Goal: Navigation & Orientation: Find specific page/section

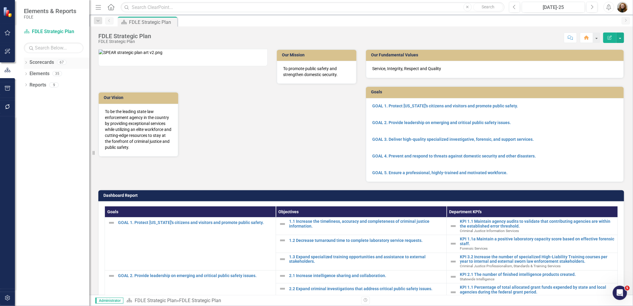
click at [25, 64] on icon "Dropdown" at bounding box center [26, 62] width 4 height 3
click at [28, 95] on icon "Dropdown" at bounding box center [29, 96] width 4 height 4
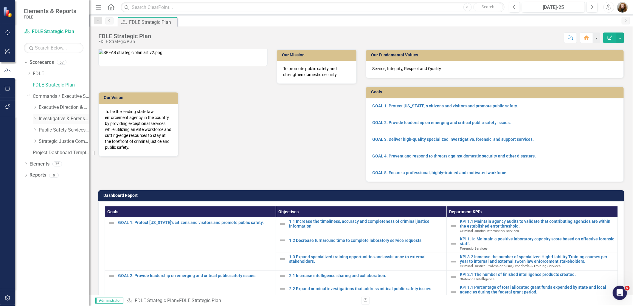
click at [35, 118] on icon "Dropdown" at bounding box center [35, 119] width 4 height 4
click at [40, 141] on icon "Dropdown" at bounding box center [41, 141] width 4 height 4
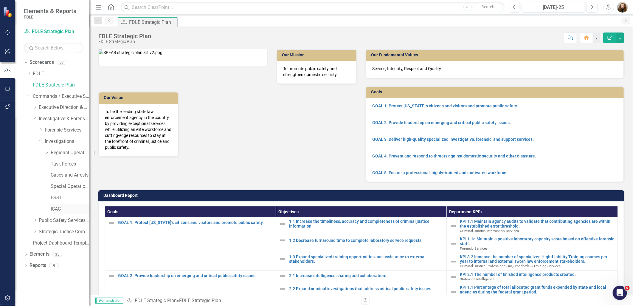
click at [60, 208] on link "ICAC" at bounding box center [70, 209] width 39 height 7
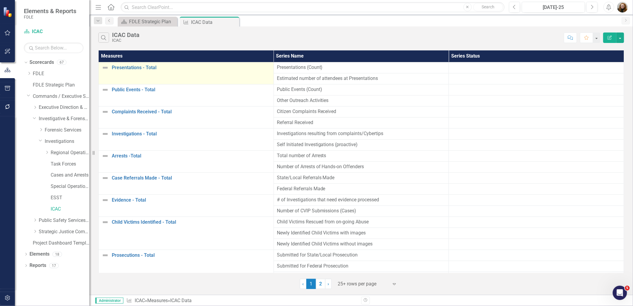
click at [132, 72] on td "Presentations - Total Link Map View Link Map Edit Edit Measure Link Open Element" at bounding box center [186, 73] width 175 height 22
click at [131, 67] on link "Presentations - Total" at bounding box center [191, 67] width 159 height 5
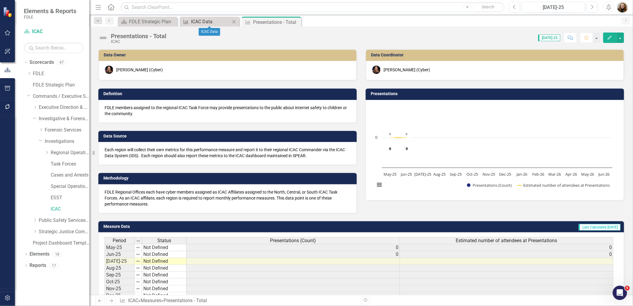
click at [196, 22] on div "ICAC Data" at bounding box center [210, 21] width 39 height 7
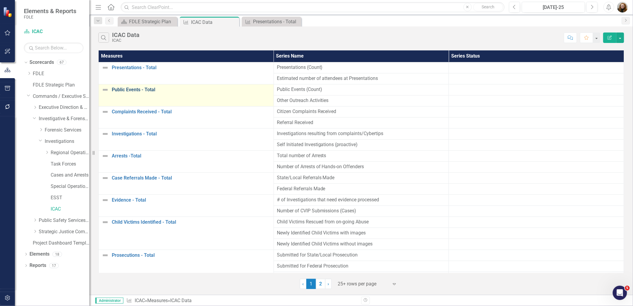
click at [126, 90] on link "Public Events - Total" at bounding box center [191, 89] width 159 height 5
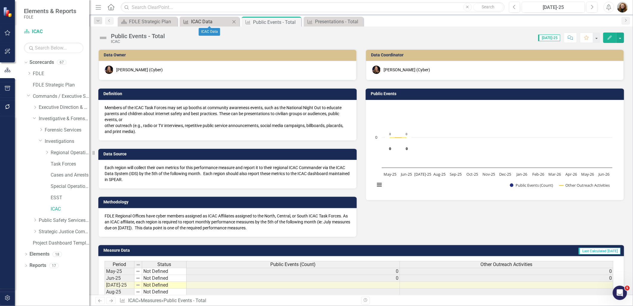
click at [205, 22] on div "ICAC Data" at bounding box center [210, 21] width 39 height 7
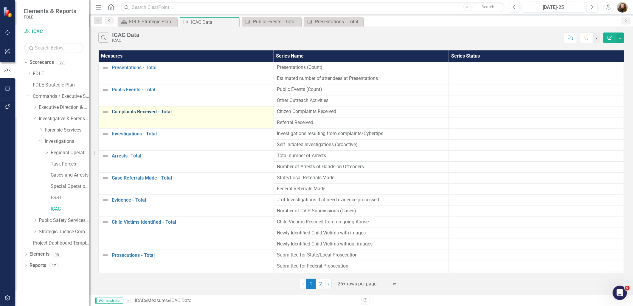
click at [135, 113] on link "Complaints Received - Total" at bounding box center [191, 111] width 159 height 5
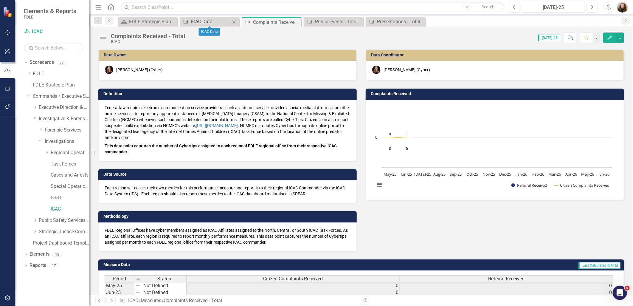
click at [197, 23] on div "ICAC Data" at bounding box center [210, 21] width 39 height 7
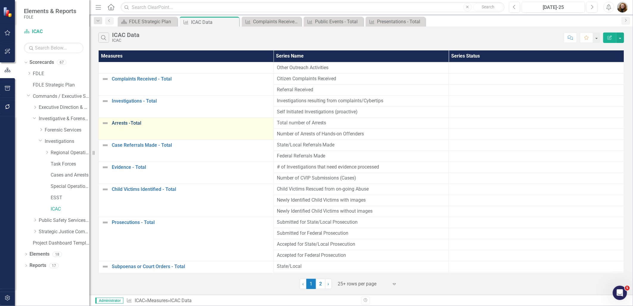
scroll to position [33, 0]
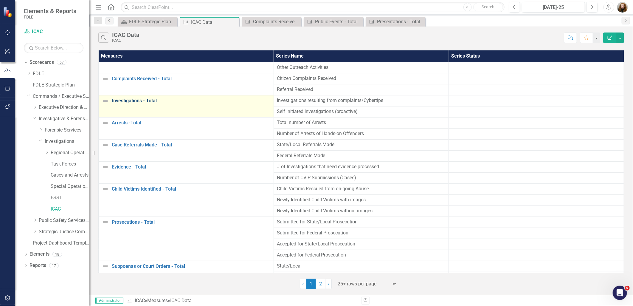
click at [129, 100] on link "Investigations - Total" at bounding box center [191, 100] width 159 height 5
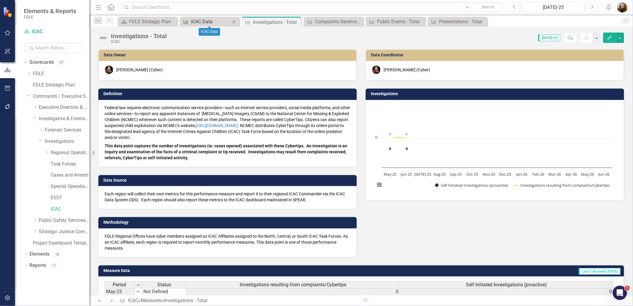
click at [206, 19] on div "ICAC Data" at bounding box center [210, 21] width 39 height 7
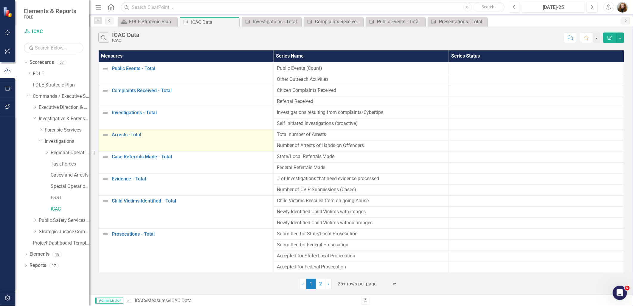
scroll to position [33, 0]
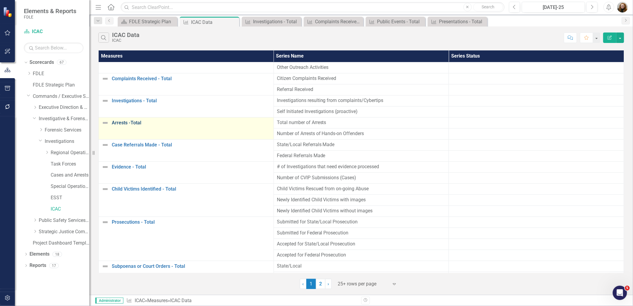
click at [128, 123] on link "Arrests -Total" at bounding box center [191, 122] width 159 height 5
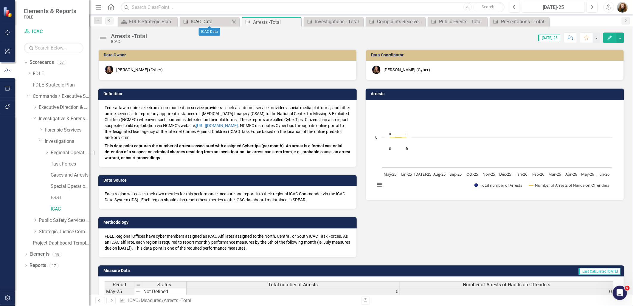
click at [204, 21] on div "ICAC Data" at bounding box center [210, 21] width 39 height 7
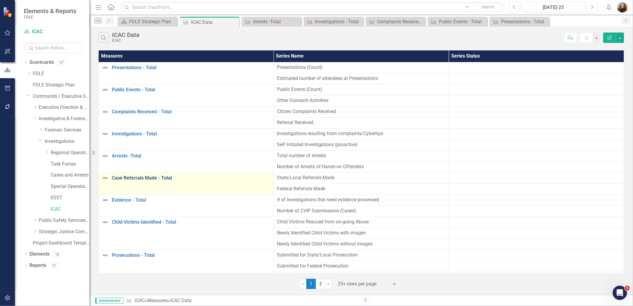
click at [127, 180] on link "Case Referrals Made - Total" at bounding box center [191, 177] width 159 height 5
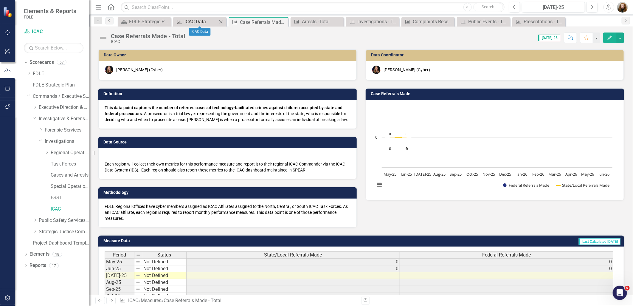
click at [189, 20] on div "ICAC Data" at bounding box center [201, 21] width 33 height 7
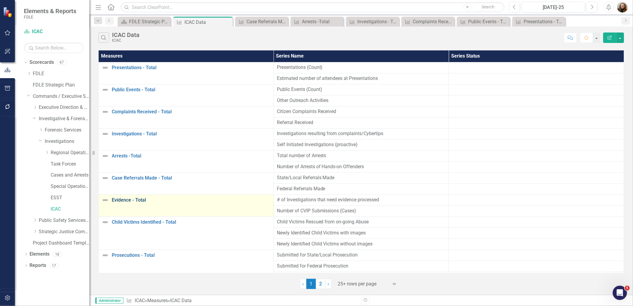
click at [118, 198] on link "Evidence - Total" at bounding box center [191, 199] width 159 height 5
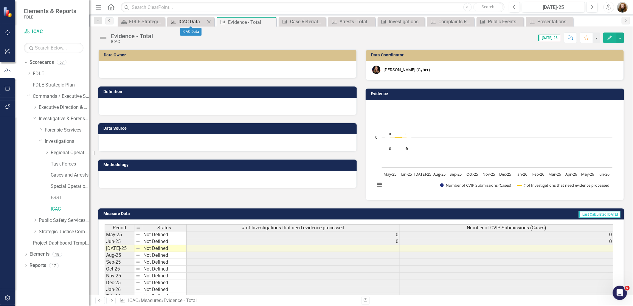
click at [186, 24] on div "ICAC Data" at bounding box center [192, 21] width 27 height 7
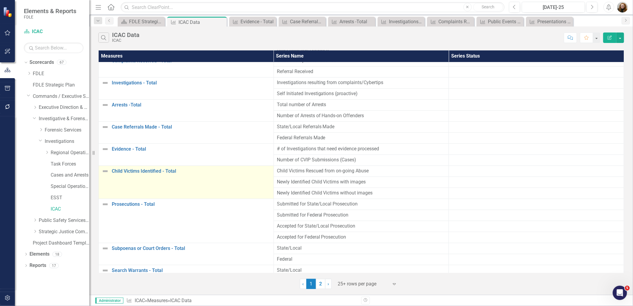
scroll to position [66, 0]
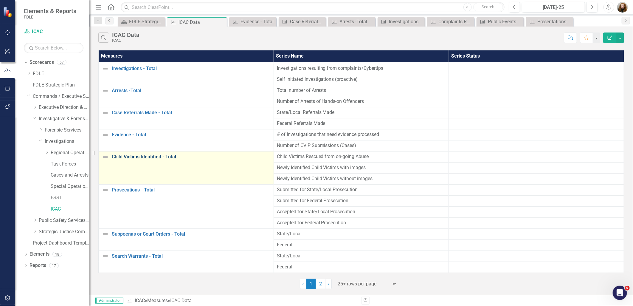
click at [129, 159] on link "Child Victims Identified - Total" at bounding box center [191, 156] width 159 height 5
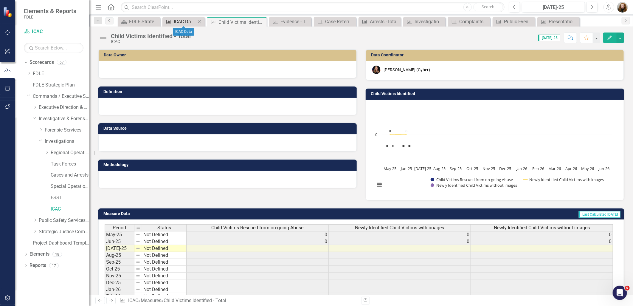
click at [169, 22] on icon at bounding box center [168, 22] width 5 height 4
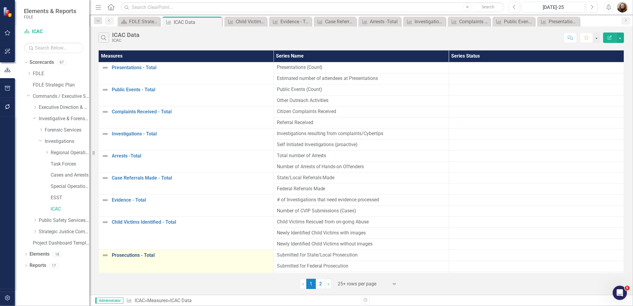
click at [120, 254] on link "Prosecutions - Total" at bounding box center [191, 255] width 159 height 5
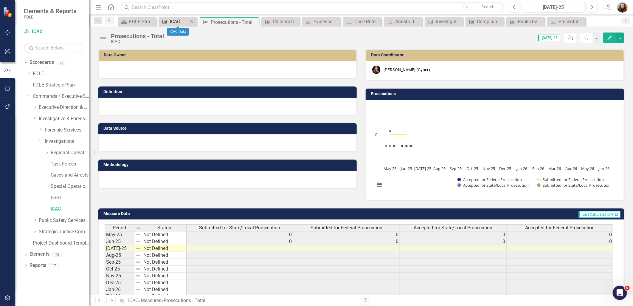
click at [179, 24] on div "ICAC Data" at bounding box center [179, 21] width 18 height 7
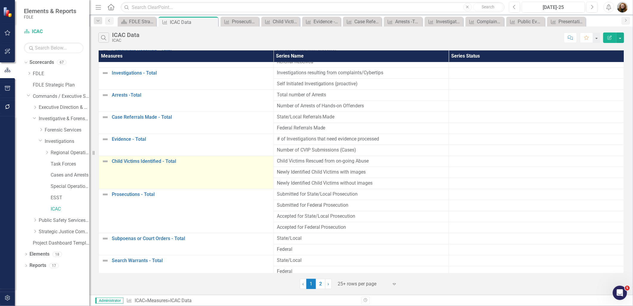
scroll to position [66, 0]
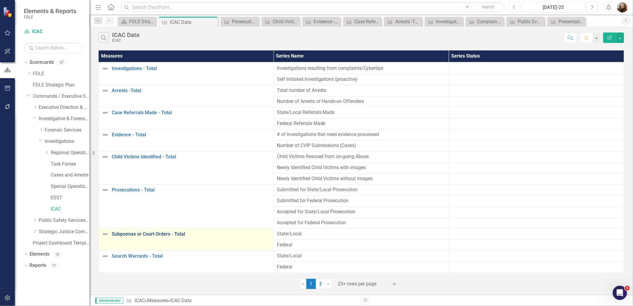
click at [138, 234] on link "Subpoenas or Court Orders - Total" at bounding box center [191, 233] width 159 height 5
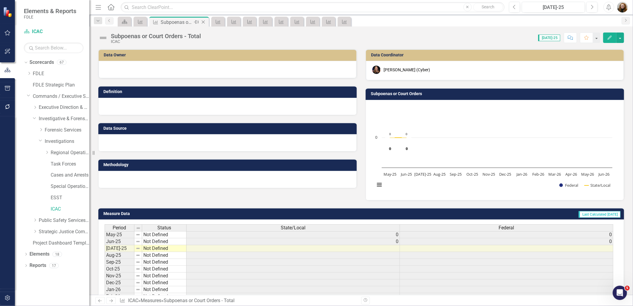
click at [202, 21] on icon "Close" at bounding box center [203, 22] width 6 height 5
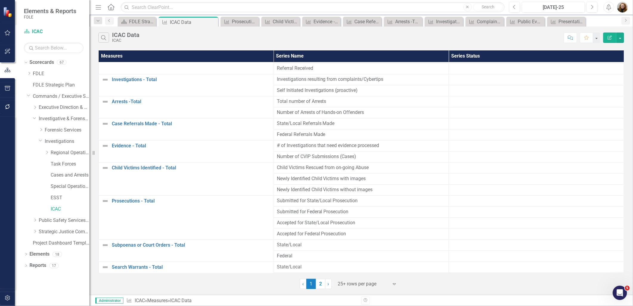
scroll to position [66, 0]
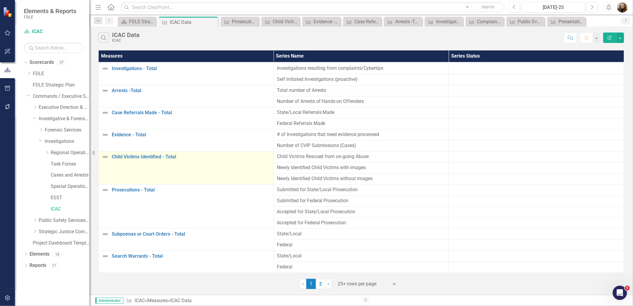
click at [143, 163] on td "Child Victims Identified - Total Link Map View Link Map Edit Edit Measure Link …" at bounding box center [186, 167] width 175 height 33
click at [143, 158] on link "Child Victims Identified - Total" at bounding box center [191, 156] width 159 height 5
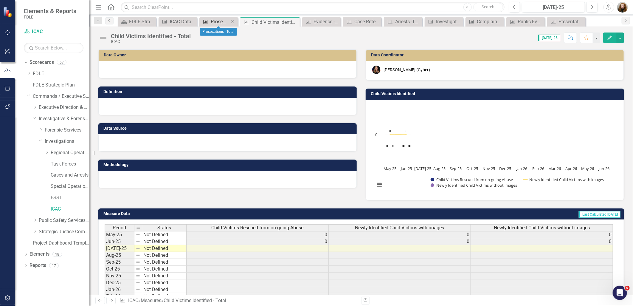
click at [222, 23] on div "Prosecutions - Total" at bounding box center [220, 21] width 18 height 7
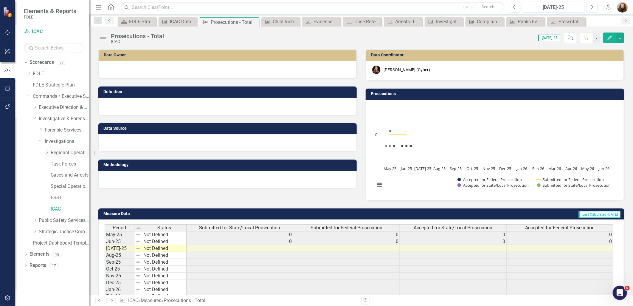
click at [67, 156] on link "Regional Operations Centers" at bounding box center [70, 152] width 39 height 7
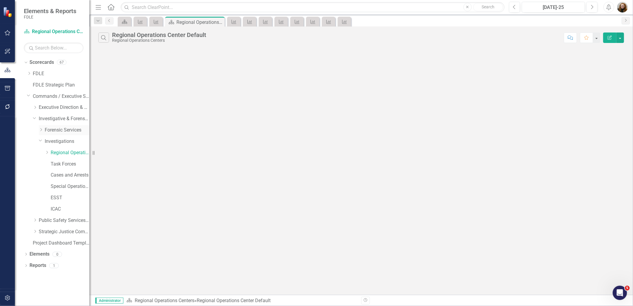
click at [55, 129] on link "Forensic Services" at bounding box center [67, 130] width 45 height 7
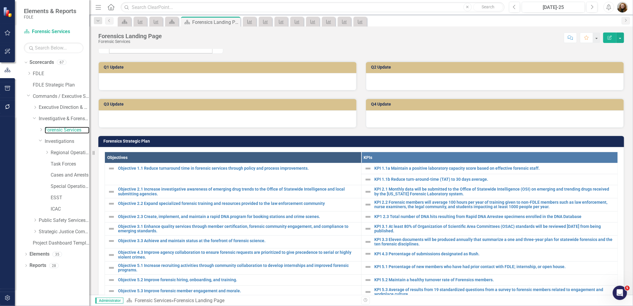
scroll to position [108, 0]
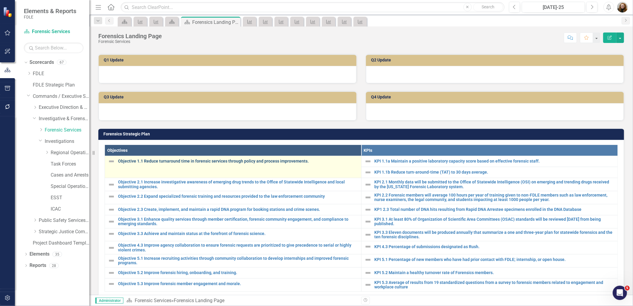
click at [160, 161] on link "Objective 1.1 Reduce turnaround time in forensic services through policy and pr…" at bounding box center [238, 161] width 240 height 4
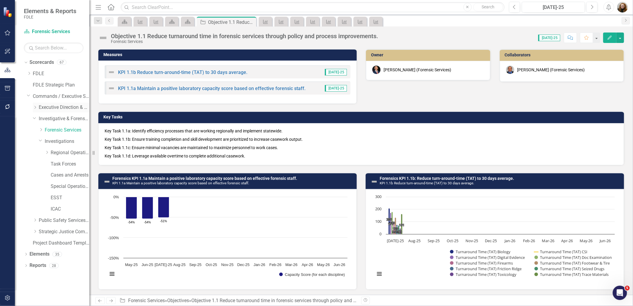
click at [34, 109] on icon "Dropdown" at bounding box center [35, 108] width 4 height 4
click at [61, 120] on link "Business Support Program" at bounding box center [67, 118] width 45 height 7
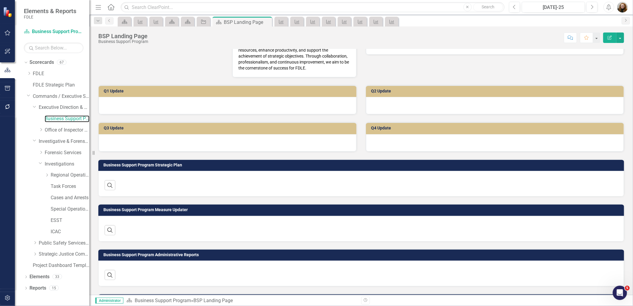
scroll to position [150, 0]
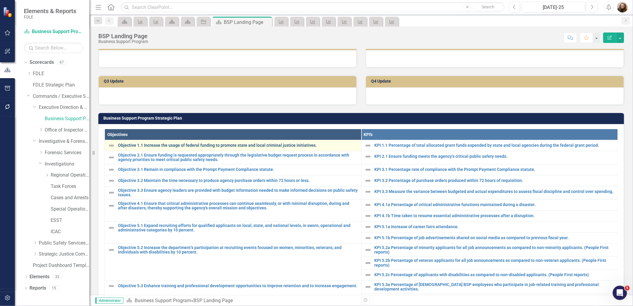
click at [160, 148] on link "Objective 1.1 Increase the usage of federal funding to promote state and local …" at bounding box center [238, 145] width 240 height 4
